Goal: Task Accomplishment & Management: Manage account settings

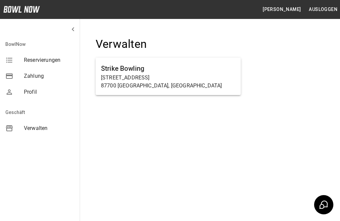
click at [153, 79] on p "[STREET_ADDRESS]" at bounding box center [168, 78] width 134 height 8
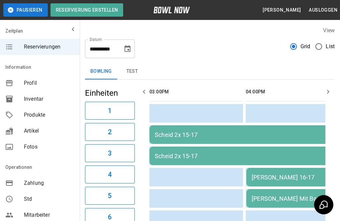
scroll to position [0, 192]
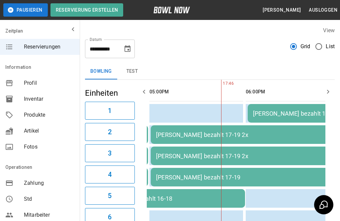
click at [124, 52] on icon "Choose date, selected date is 17. Sep. 2025" at bounding box center [127, 49] width 8 height 8
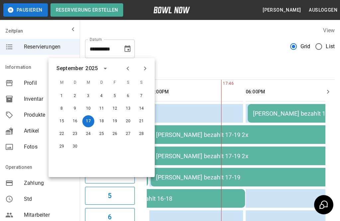
click at [116, 138] on button "26" at bounding box center [115, 134] width 12 height 12
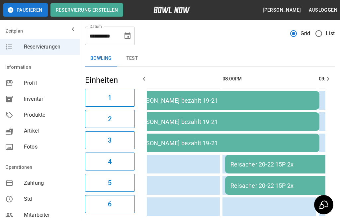
scroll to position [18, 0]
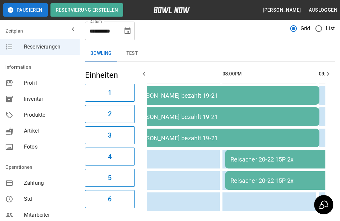
click at [122, 31] on button "Choose date, selected date is 26. Sep. 2025" at bounding box center [127, 30] width 13 height 13
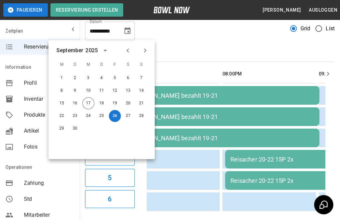
click at [102, 104] on button "18" at bounding box center [102, 103] width 12 height 12
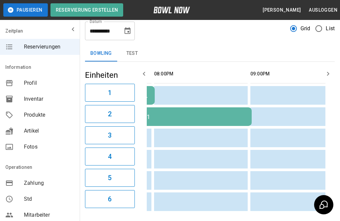
scroll to position [0, 491]
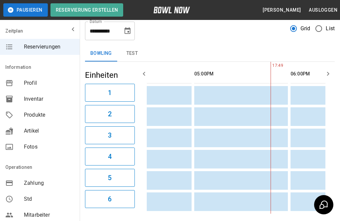
click at [133, 33] on button "Choose date, selected date is 18. Sep. 2025" at bounding box center [127, 30] width 13 height 13
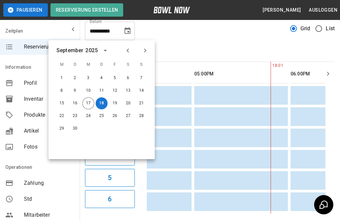
click at [101, 105] on button "18" at bounding box center [102, 103] width 12 height 12
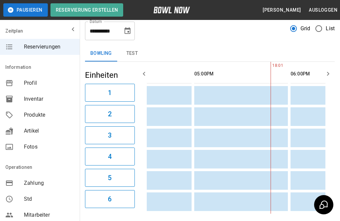
click at [207, 188] on td "sticky table" at bounding box center [206, 180] width 22 height 19
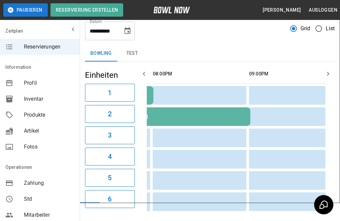
scroll to position [0, 493]
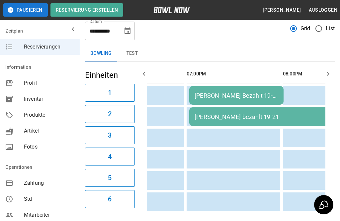
scroll to position [0, 345]
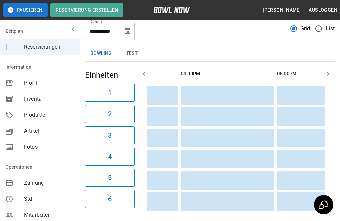
click at [132, 34] on button "Choose date, selected date is 18. Sep. 2025" at bounding box center [127, 30] width 13 height 13
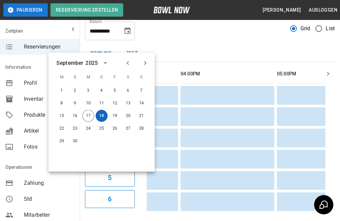
scroll to position [0, 0]
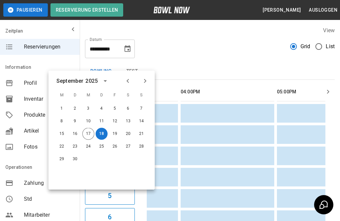
click at [148, 80] on icon "Next month" at bounding box center [145, 81] width 8 height 8
click at [130, 125] on button "11" at bounding box center [128, 121] width 12 height 12
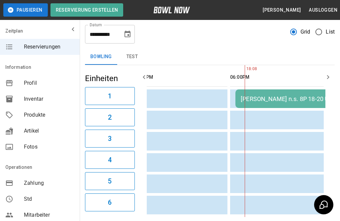
scroll to position [0, 361]
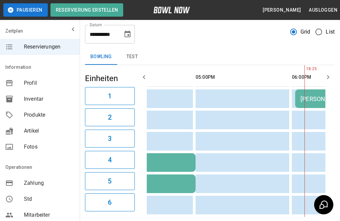
click at [132, 37] on button "Choose date, selected date is 11. Okt. 2025" at bounding box center [127, 34] width 13 height 13
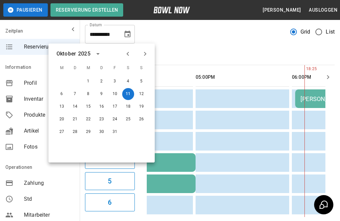
click at [106, 78] on button "2" at bounding box center [102, 81] width 12 height 12
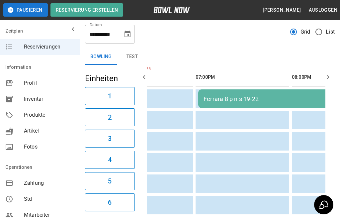
scroll to position [0, 288]
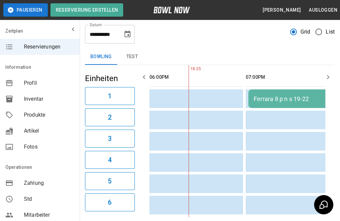
click at [131, 38] on icon "Choose date, selected date is 2. Okt. 2025" at bounding box center [127, 34] width 8 height 8
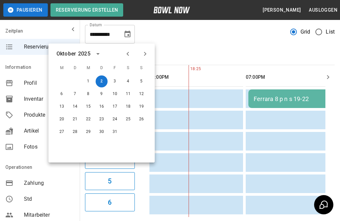
click at [114, 83] on button "3" at bounding box center [115, 81] width 12 height 12
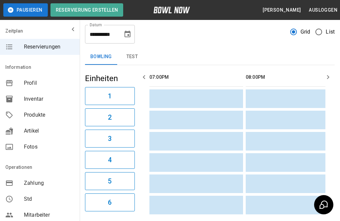
type input "**********"
